Goal: Navigation & Orientation: Find specific page/section

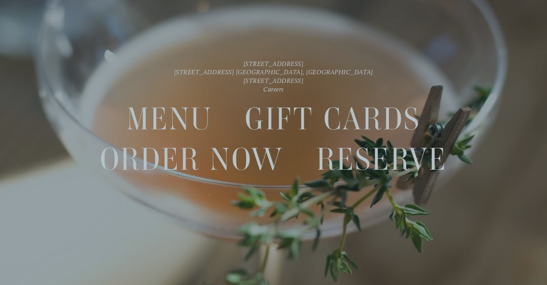
scroll to position [15, 0]
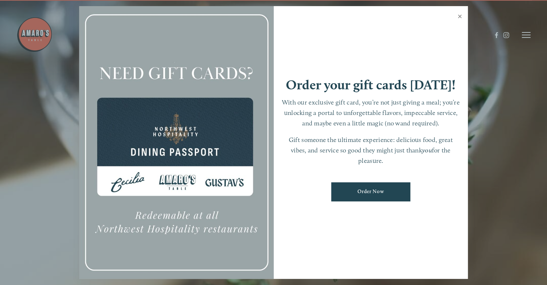
click at [462, 16] on link "Close" at bounding box center [460, 17] width 14 height 20
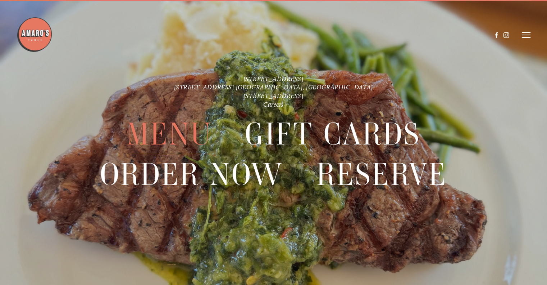
click at [190, 126] on span "Menu" at bounding box center [170, 134] width 86 height 40
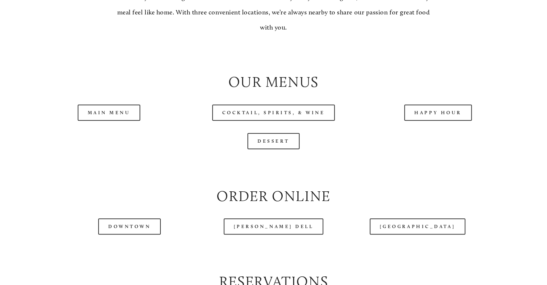
scroll to position [691, 0]
click at [122, 120] on link "Main Menu" at bounding box center [109, 112] width 63 height 16
